Goal: Task Accomplishment & Management: Manage account settings

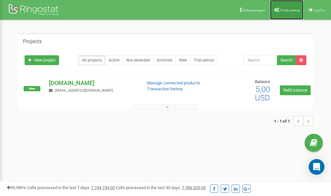
click at [284, 12] on link "Profile settings" at bounding box center [286, 10] width 33 height 20
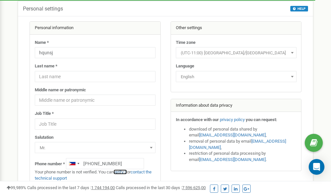
click at [125, 173] on link "verify it" at bounding box center [119, 172] width 13 height 5
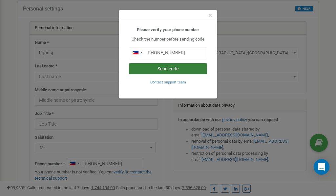
click at [166, 67] on button "Send code" at bounding box center [168, 68] width 78 height 11
